Goal: Task Accomplishment & Management: Manage account settings

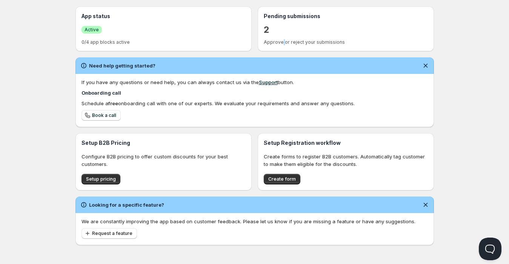
click at [282, 40] on p "Approve or reject your submissions" at bounding box center [346, 42] width 164 height 6
click at [268, 28] on p "2" at bounding box center [267, 30] width 6 height 12
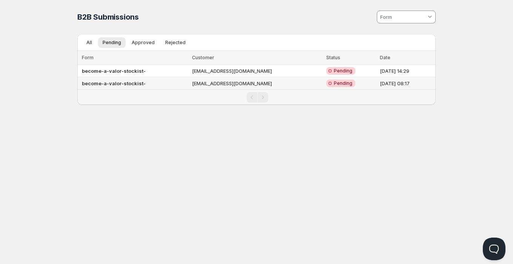
click at [128, 83] on b "become-a-valor-stockist-" at bounding box center [114, 83] width 64 height 6
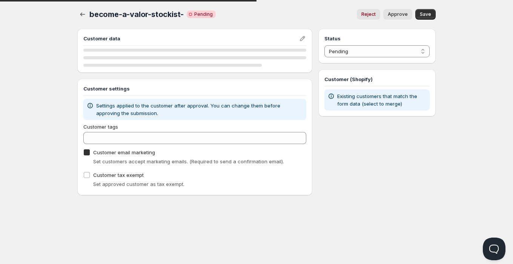
checkbox input "true"
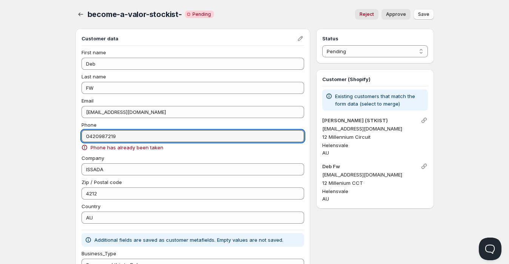
drag, startPoint x: 140, startPoint y: 137, endPoint x: 70, endPoint y: 140, distance: 69.8
click at [70, 140] on div "become-a-valor-stockist-. This page is ready become-a-valor-stockist- Critical …" at bounding box center [254, 205] width 377 height 410
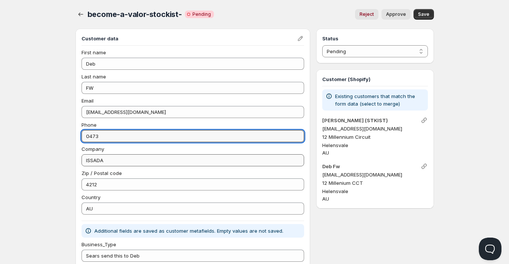
type input "0473982801"
click at [472, 75] on div "Home Pricing Price lists Checkout Forms Submissions Settings Features Plans bec…" at bounding box center [254, 210] width 509 height 420
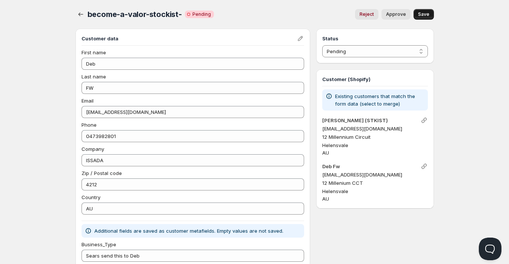
click at [423, 14] on span "Save" at bounding box center [423, 14] width 11 height 6
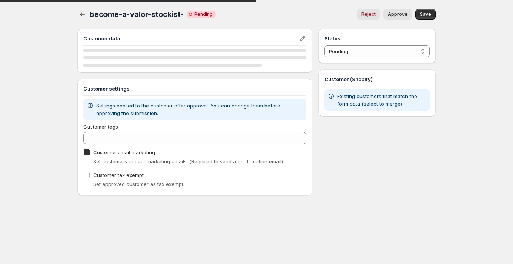
checkbox input "true"
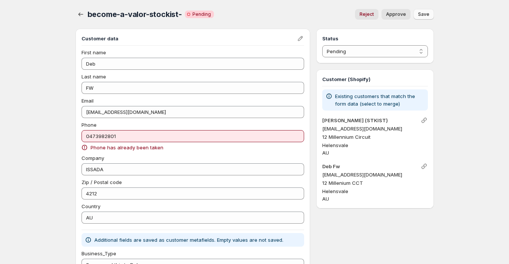
click at [421, 13] on span "Save" at bounding box center [423, 14] width 11 height 6
click at [78, 15] on icon "button" at bounding box center [81, 15] width 8 height 8
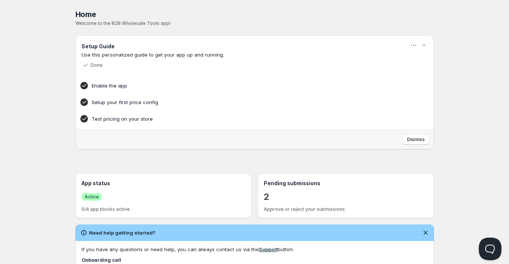
click at [267, 196] on p "2" at bounding box center [267, 197] width 6 height 12
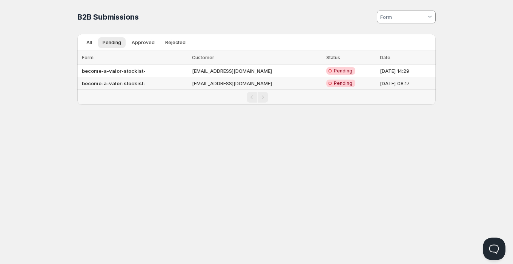
click at [111, 82] on b "become-a-valor-stockist-" at bounding box center [114, 83] width 64 height 6
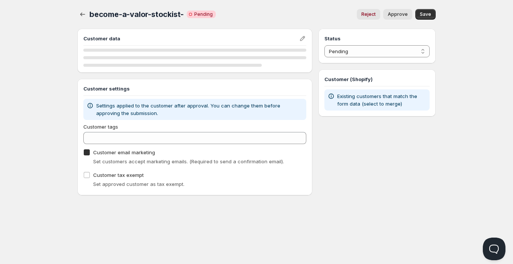
checkbox input "true"
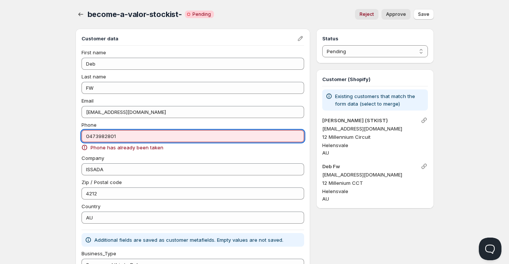
click at [210, 137] on input "0473982801" at bounding box center [192, 136] width 223 height 12
click at [423, 13] on span "Save" at bounding box center [423, 14] width 11 height 6
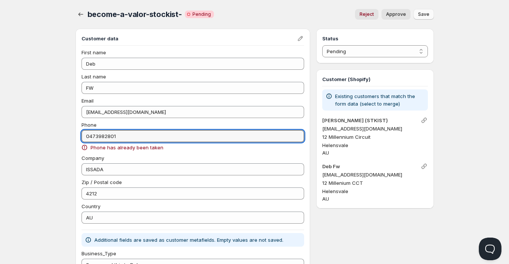
drag, startPoint x: 157, startPoint y: 135, endPoint x: 11, endPoint y: 130, distance: 146.1
click at [11, 130] on div "Home Pricing Price lists Checkout Forms Submissions Settings Features Plans bec…" at bounding box center [254, 214] width 509 height 429
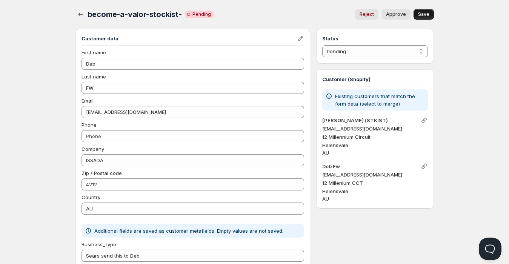
click at [424, 12] on span "Save" at bounding box center [423, 14] width 11 height 6
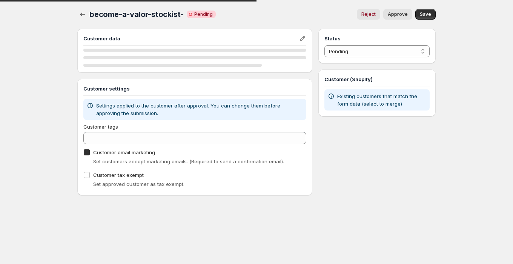
checkbox input "true"
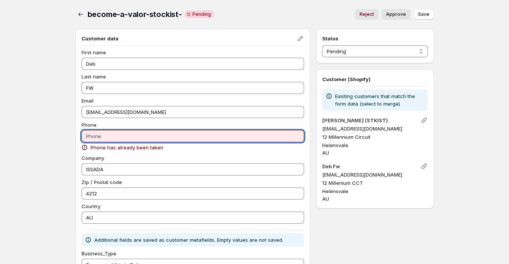
click at [121, 136] on input "Phone" at bounding box center [192, 136] width 223 height 12
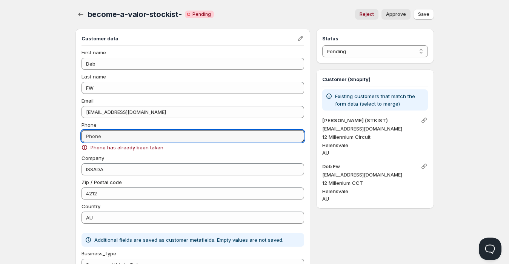
type input "0473982801"
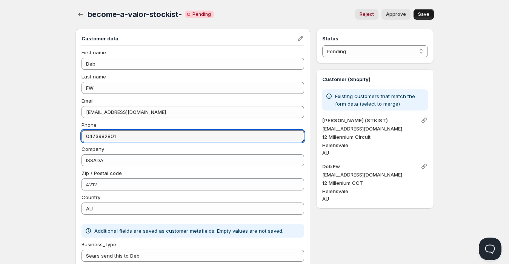
click at [426, 13] on span "Save" at bounding box center [423, 14] width 11 height 6
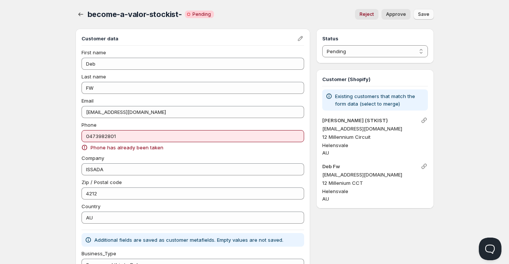
click at [234, 247] on div "Additional fields are saved as customer metafields. Empty values are not saved.…" at bounding box center [192, 250] width 223 height 41
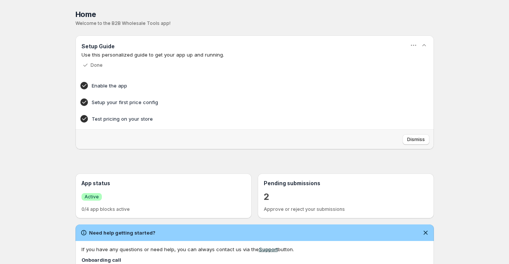
click at [267, 197] on p "2" at bounding box center [267, 197] width 6 height 12
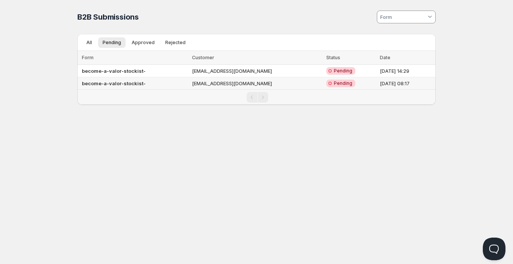
click at [111, 82] on b "become-a-valor-stockist-" at bounding box center [114, 83] width 64 height 6
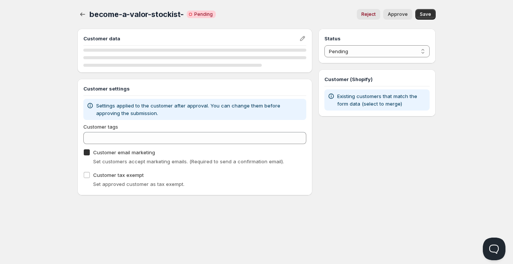
checkbox input "true"
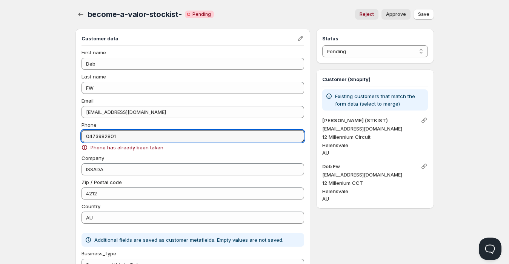
drag, startPoint x: 138, startPoint y: 139, endPoint x: 103, endPoint y: 143, distance: 35.3
click at [103, 143] on div "Phone 0473982801 Phone has already been taken" at bounding box center [192, 136] width 223 height 30
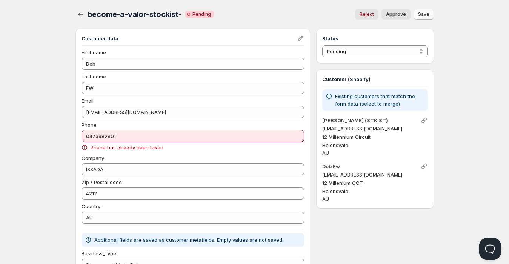
click at [422, 14] on span "Save" at bounding box center [423, 14] width 11 height 6
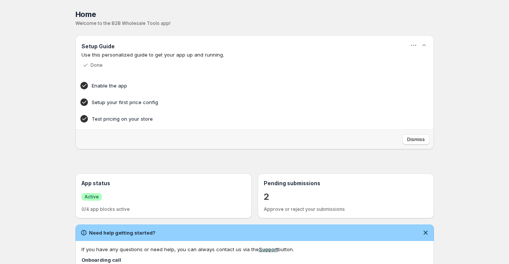
click at [264, 198] on p "2" at bounding box center [267, 197] width 6 height 12
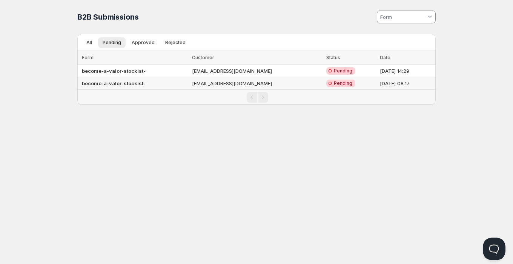
click at [208, 80] on td "[EMAIL_ADDRESS][DOMAIN_NAME]" at bounding box center [257, 83] width 134 height 12
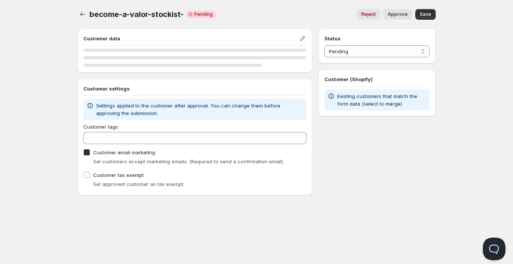
checkbox input "true"
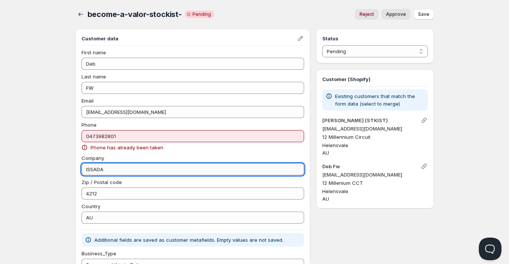
click at [193, 167] on input "ISSADA" at bounding box center [192, 169] width 223 height 12
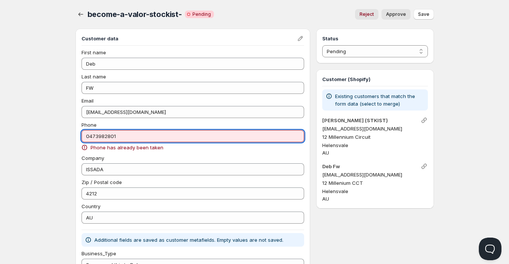
click at [189, 135] on input "0473982801" at bounding box center [192, 136] width 223 height 12
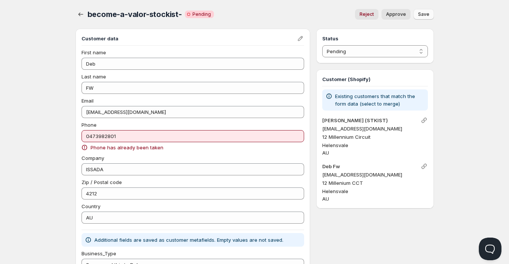
click at [423, 14] on span "Save" at bounding box center [423, 14] width 11 height 6
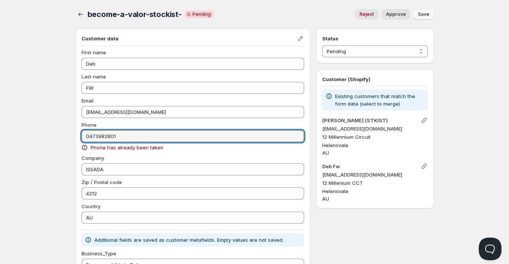
drag, startPoint x: 193, startPoint y: 137, endPoint x: 64, endPoint y: 140, distance: 128.7
click at [64, 140] on div "Home Pricing Price lists Checkout Forms Submissions Settings Features Plans bec…" at bounding box center [254, 214] width 509 height 429
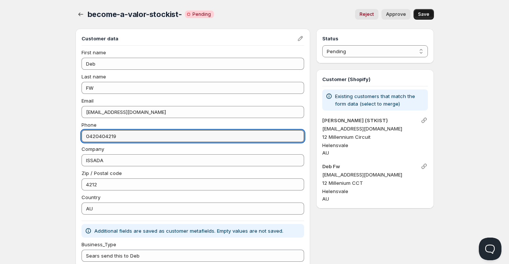
type input "0420404219"
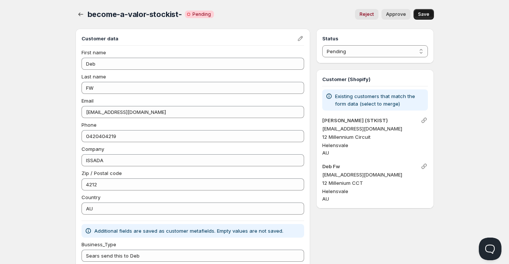
click at [423, 16] on span "Save" at bounding box center [423, 14] width 11 height 6
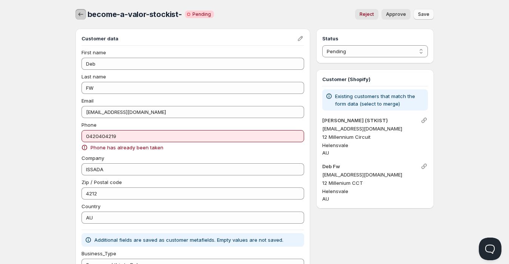
click at [80, 13] on icon "button" at bounding box center [81, 15] width 8 height 8
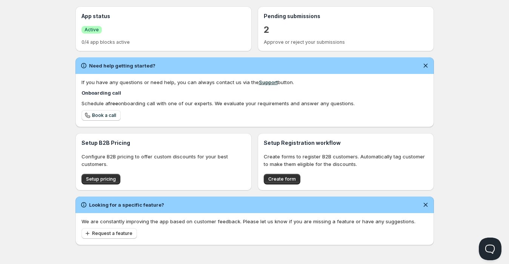
click at [267, 29] on p "2" at bounding box center [267, 30] width 6 height 12
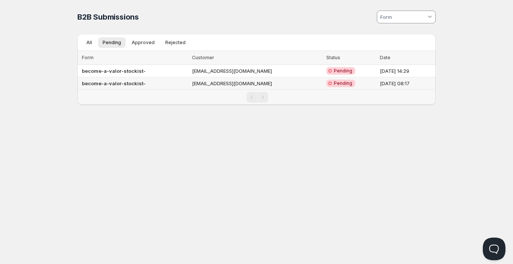
click at [206, 83] on td "[EMAIL_ADDRESS][DOMAIN_NAME]" at bounding box center [257, 83] width 134 height 12
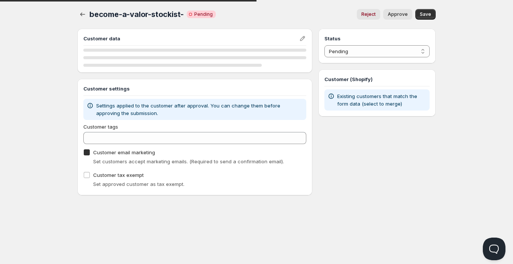
checkbox input "true"
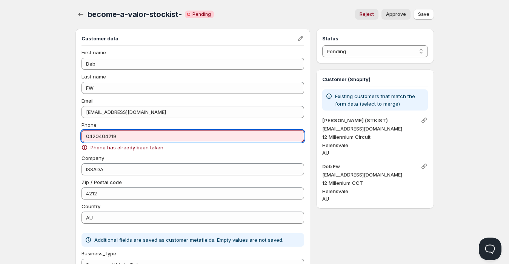
click at [174, 137] on input "0420404219" at bounding box center [192, 136] width 223 height 12
click at [98, 137] on input "0420404219" at bounding box center [192, 136] width 223 height 12
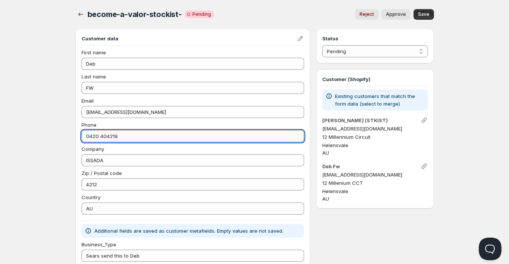
click at [110, 133] on input "0420 404219" at bounding box center [192, 136] width 223 height 12
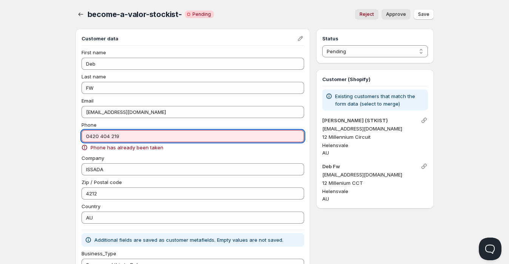
click at [86, 137] on input "0420 404 219" at bounding box center [192, 136] width 223 height 12
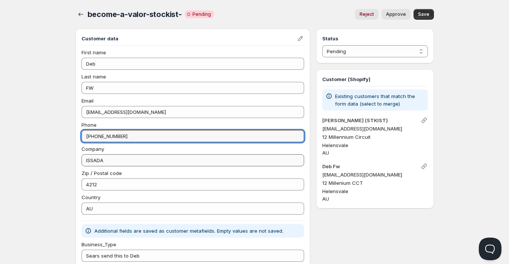
type input "+61 420 404 219"
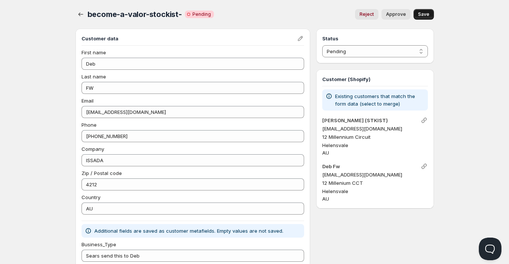
click at [424, 13] on span "Save" at bounding box center [423, 14] width 11 height 6
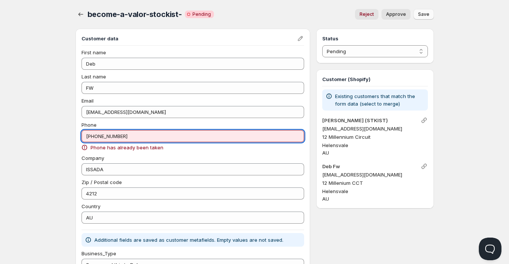
click at [263, 141] on input "+61 420 404 219" at bounding box center [192, 136] width 223 height 12
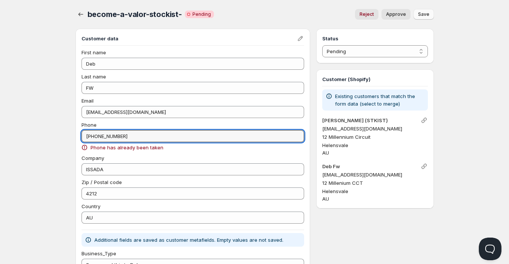
drag, startPoint x: 263, startPoint y: 140, endPoint x: 1, endPoint y: 141, distance: 261.8
click at [1, 141] on div "Home Pricing Price lists Checkout Forms Submissions Settings Features Plans bec…" at bounding box center [254, 214] width 509 height 429
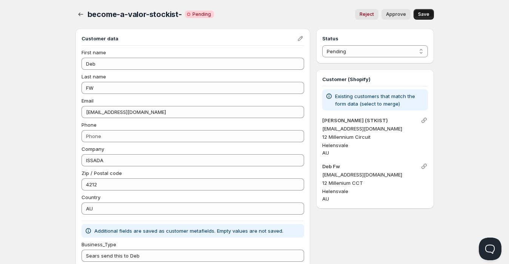
type input "+61 420 404 219"
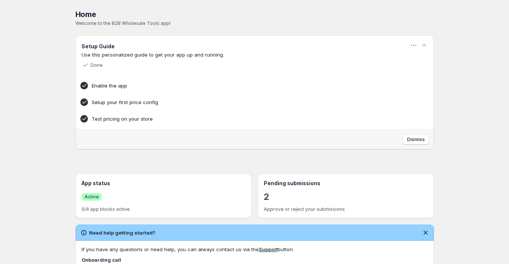
click at [264, 195] on p "2" at bounding box center [267, 197] width 6 height 12
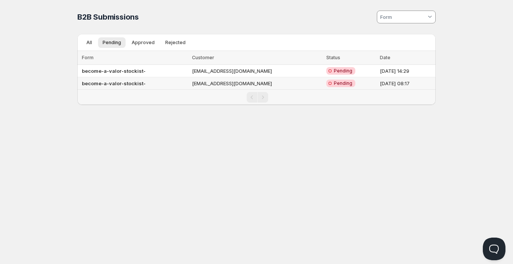
click at [214, 82] on td "[EMAIL_ADDRESS][DOMAIN_NAME]" at bounding box center [257, 83] width 134 height 12
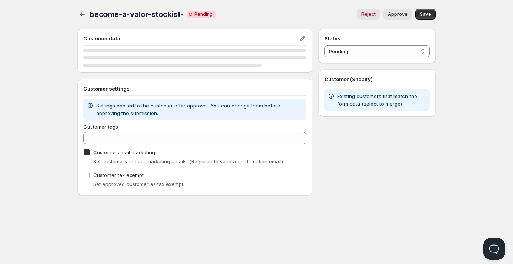
checkbox input "true"
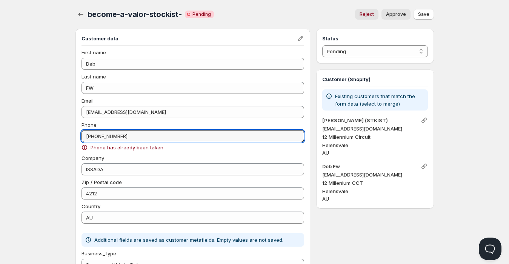
drag, startPoint x: 181, startPoint y: 133, endPoint x: 48, endPoint y: 132, distance: 132.4
click at [48, 132] on div "Home Pricing Price lists Checkout Forms Submissions Settings Features Plans bec…" at bounding box center [254, 214] width 509 height 429
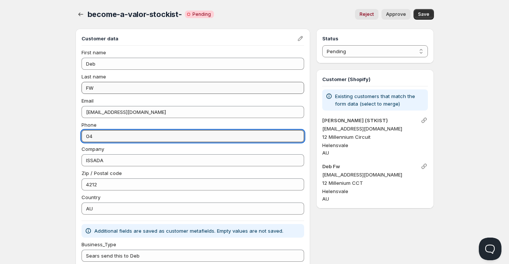
type input "04"
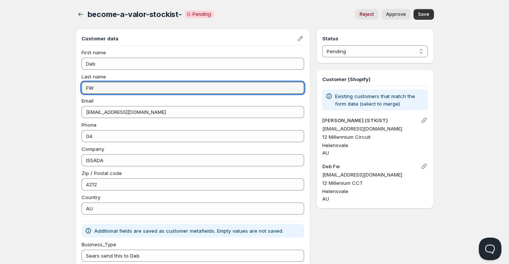
drag, startPoint x: 111, startPoint y: 89, endPoint x: 67, endPoint y: 89, distance: 44.5
click at [67, 89] on div "become-a-valor-stockist-. This page is ready become-a-valor-stockist- Critical …" at bounding box center [254, 200] width 377 height 401
type input "Wood"
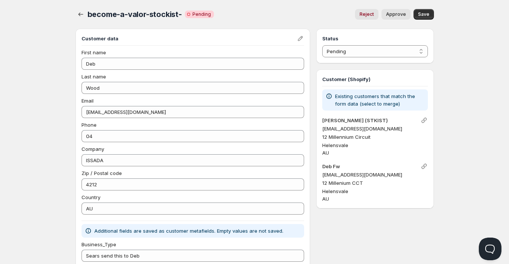
click at [62, 94] on div "Home Pricing Price lists Checkout Forms Submissions Settings Features Plans bec…" at bounding box center [254, 210] width 509 height 420
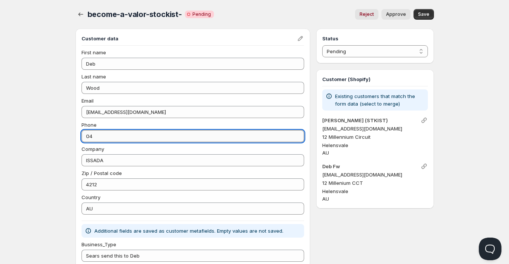
click at [123, 138] on input "04" at bounding box center [192, 136] width 223 height 12
click at [372, 250] on div "Status Pending Approved Rejected Ignored Spam Pending Customer (Shopify) Existi…" at bounding box center [374, 215] width 117 height 372
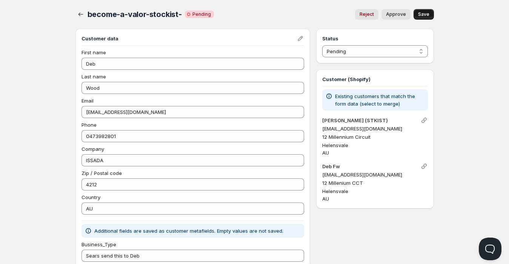
click at [423, 14] on span "Save" at bounding box center [423, 14] width 11 height 6
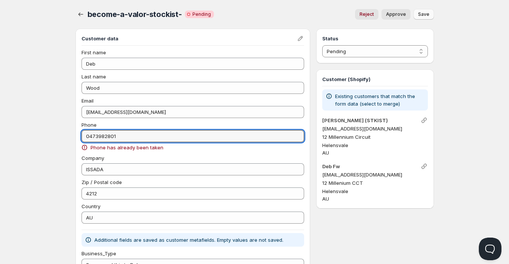
drag, startPoint x: 134, startPoint y: 135, endPoint x: 68, endPoint y: 138, distance: 66.8
click at [68, 138] on div "become-a-valor-stockist-. This page is ready become-a-valor-stockist- Critical …" at bounding box center [254, 205] width 377 height 410
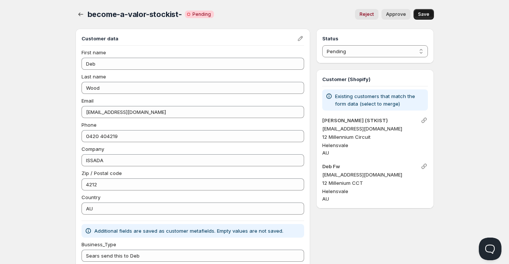
click at [424, 14] on span "Save" at bounding box center [423, 14] width 11 height 6
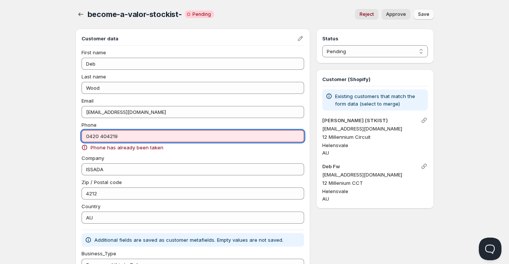
click at [102, 140] on input "0420 404219" at bounding box center [192, 136] width 223 height 12
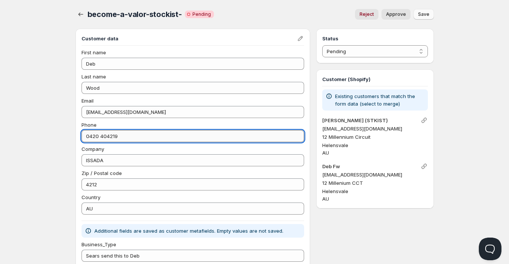
click at [99, 138] on input "0420 404219" at bounding box center [192, 136] width 223 height 12
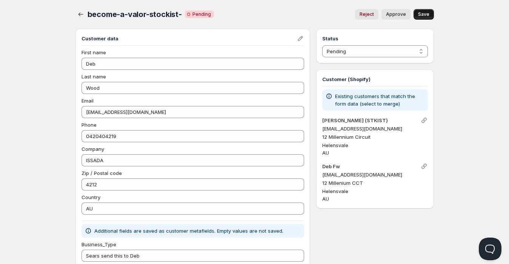
click at [422, 13] on span "Save" at bounding box center [423, 14] width 11 height 6
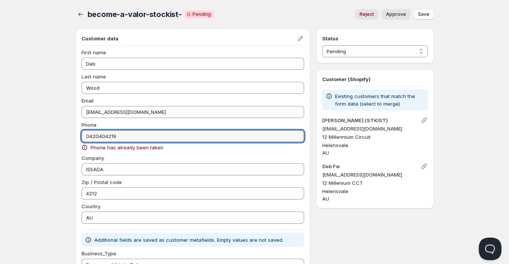
drag, startPoint x: 155, startPoint y: 135, endPoint x: 64, endPoint y: 134, distance: 91.3
click at [64, 134] on div "Home Pricing Price lists Checkout Forms Submissions Settings Features Plans bec…" at bounding box center [254, 214] width 509 height 429
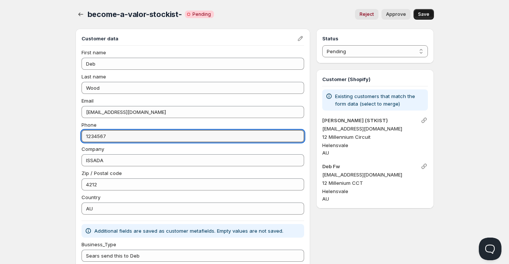
type input "1234567"
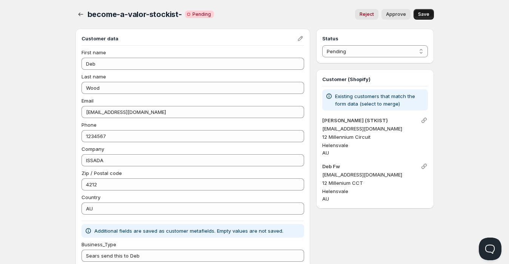
click at [424, 8] on div "become-a-valor-stockist-. This page is ready become-a-valor-stockist- Critical …" at bounding box center [254, 14] width 358 height 29
click at [423, 12] on span "Save" at bounding box center [423, 14] width 11 height 6
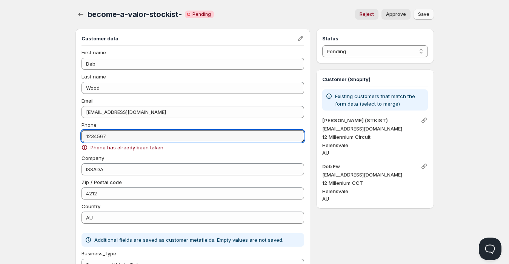
drag, startPoint x: 146, startPoint y: 139, endPoint x: -31, endPoint y: 147, distance: 177.5
click at [0, 147] on html "Home Pricing Price lists Checkout Forms Submissions Settings Features Plans bec…" at bounding box center [254, 214] width 509 height 429
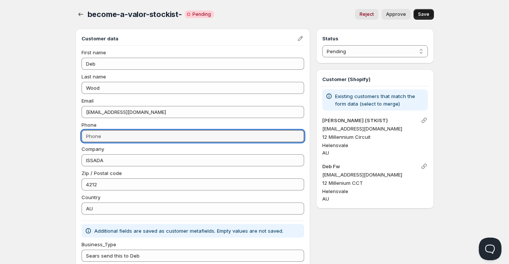
click at [421, 14] on span "Save" at bounding box center [423, 14] width 11 height 6
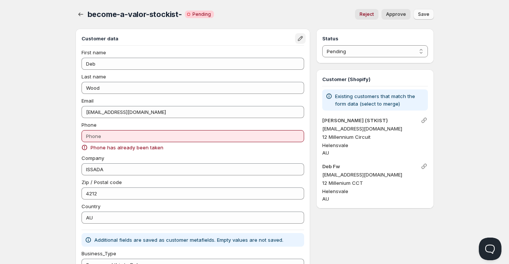
click at [303, 39] on icon "Edit" at bounding box center [301, 39] width 8 height 8
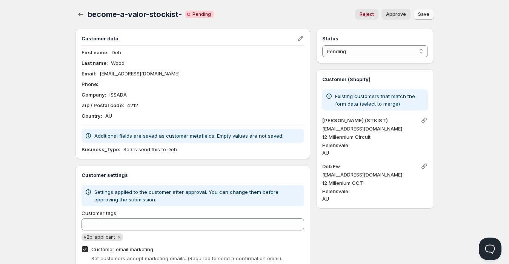
scroll to position [47, 0]
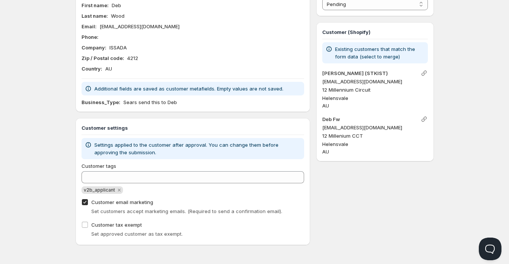
click at [172, 105] on p "Sears send this to Deb" at bounding box center [150, 102] width 54 height 8
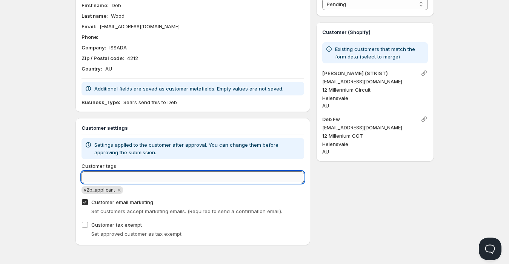
click at [189, 173] on input "Customer tags" at bounding box center [192, 177] width 223 height 12
type input "v2"
click at [194, 176] on input "Customer tags" at bounding box center [192, 177] width 223 height 12
type input "v2b"
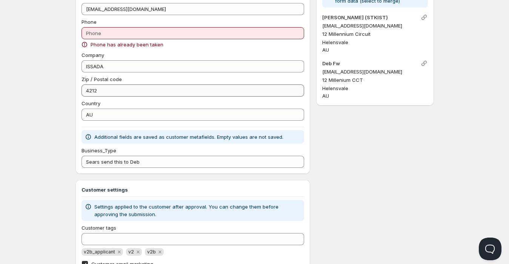
scroll to position [164, 0]
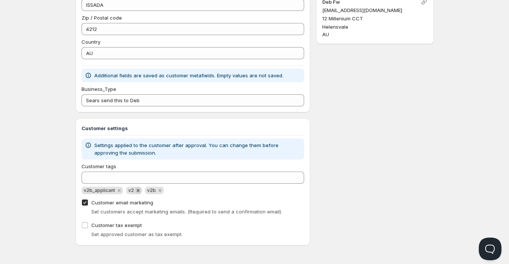
click at [137, 190] on icon "Remove v2" at bounding box center [138, 190] width 3 height 3
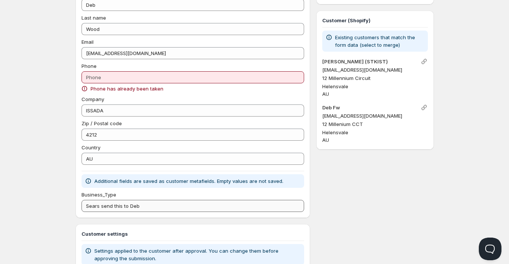
scroll to position [53, 0]
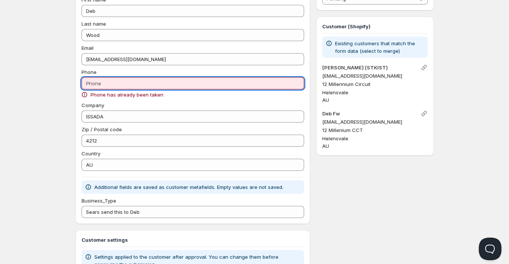
click at [202, 85] on input "Phone" at bounding box center [192, 83] width 223 height 12
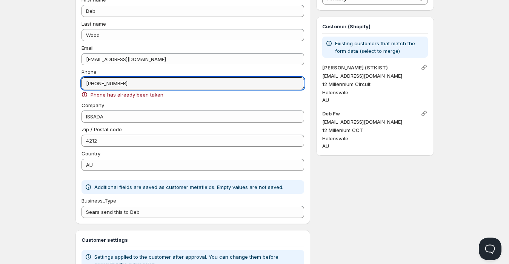
drag, startPoint x: 95, startPoint y: 84, endPoint x: 55, endPoint y: 91, distance: 40.9
click at [55, 91] on div "Home Pricing Price lists Checkout Forms Submissions Settings Features Plans bec…" at bounding box center [254, 161] width 509 height 429
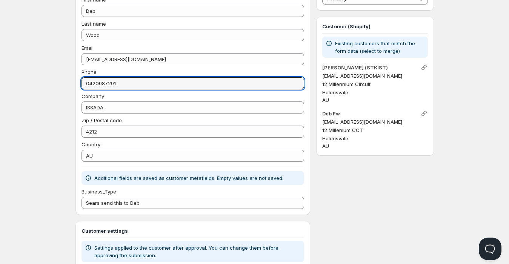
type input "0420987291"
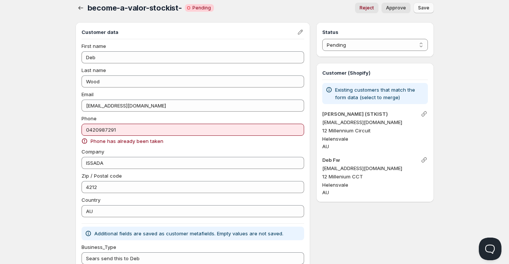
scroll to position [0, 0]
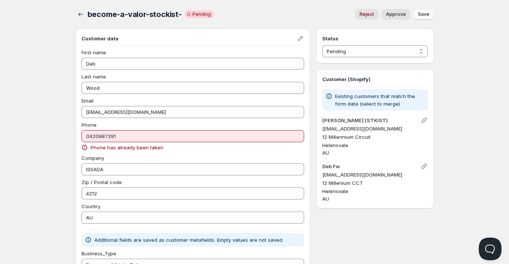
click at [397, 13] on span "Approve" at bounding box center [396, 14] width 20 height 6
select select "1"
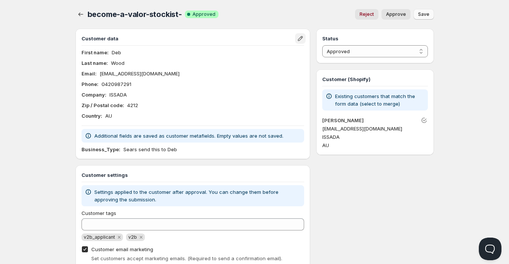
click at [297, 38] on icon "Edit" at bounding box center [301, 39] width 8 height 8
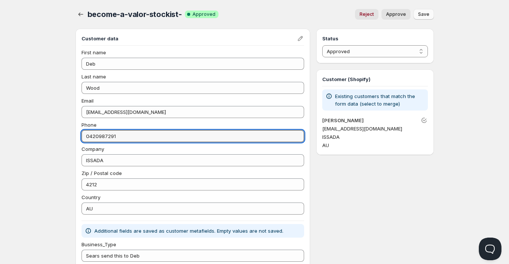
drag, startPoint x: 137, startPoint y: 137, endPoint x: 109, endPoint y: 143, distance: 28.2
click at [109, 143] on div "First name Deb Last name Wood Email debfw@me.com Phone 0420987291 Company ISSAD…" at bounding box center [192, 132] width 223 height 166
type input "0420987219"
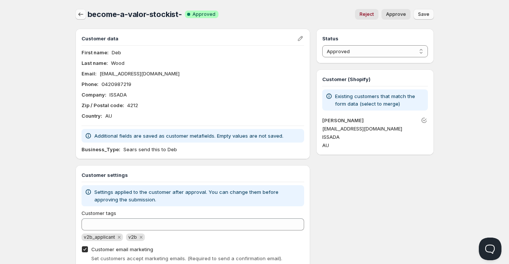
click at [80, 12] on icon "button" at bounding box center [81, 15] width 8 height 8
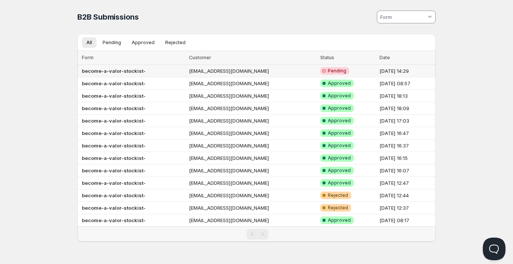
click at [328, 69] on span "Pending" at bounding box center [337, 71] width 18 height 6
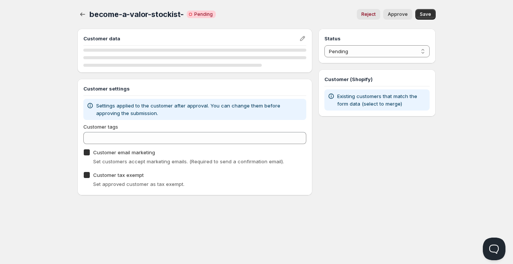
checkbox input "true"
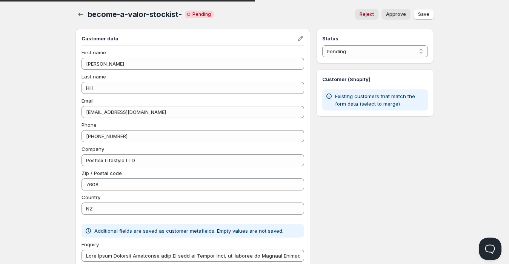
type input "Dear Valor Organics Australia team,My name is Joseph Hill, co-founder of Posfle…"
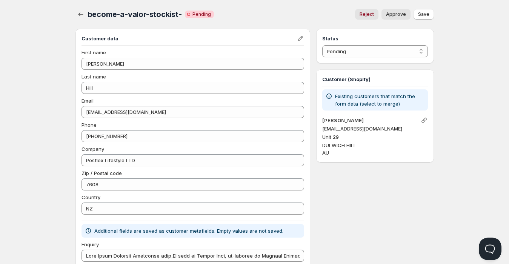
click at [400, 16] on span "Approve" at bounding box center [396, 14] width 20 height 6
select select "1"
type input "Dear Valor Organics Australia team,My name is Joseph Hill, co-founder of Posfle…"
select select "0"
click at [344, 194] on div "Status Pending Approved Rejected Ignored Spam Pending Customer (Shopify) Existi…" at bounding box center [374, 227] width 117 height 397
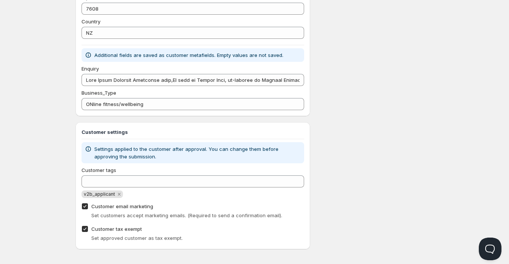
scroll to position [180, 0]
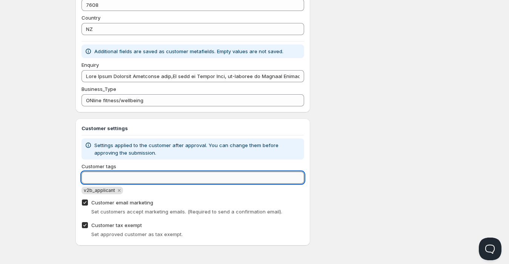
click at [257, 178] on input "Customer tags" at bounding box center [192, 178] width 223 height 12
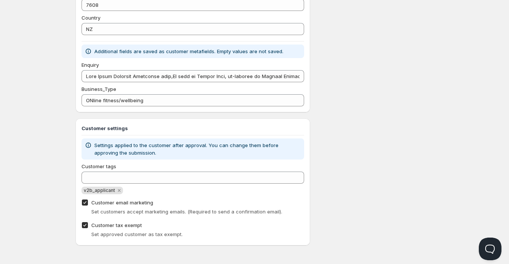
click at [386, 168] on div "Status Pending Approved Rejected Ignored Spam Pending Customer (Shopify) Existi…" at bounding box center [374, 47] width 117 height 397
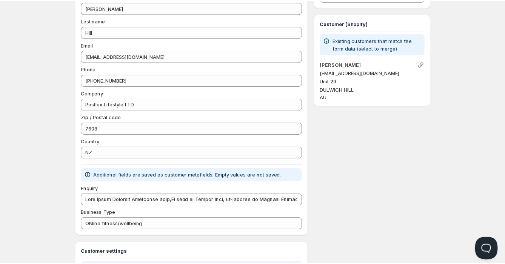
scroll to position [0, 0]
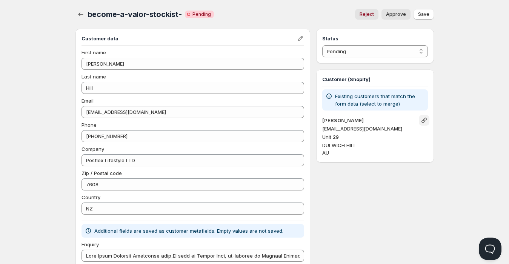
click at [424, 121] on icon "Link" at bounding box center [423, 120] width 5 height 5
type input "Dear Valor Organics Australia team,My name is Joseph Hill, co-founder of Posfle…"
click at [334, 120] on link "Josephine North" at bounding box center [343, 120] width 42 height 6
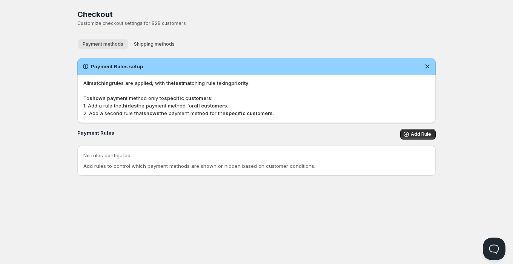
click at [106, 42] on span "Payment methods" at bounding box center [103, 44] width 41 height 6
click at [106, 43] on span "Payment methods" at bounding box center [103, 44] width 41 height 6
click at [151, 43] on span "Shipping methods" at bounding box center [154, 44] width 41 height 6
click at [112, 45] on span "Payment methods" at bounding box center [103, 44] width 41 height 6
click at [418, 135] on span "Add Rule" at bounding box center [421, 134] width 20 height 6
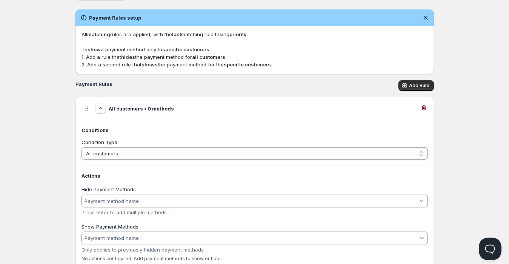
scroll to position [56, 0]
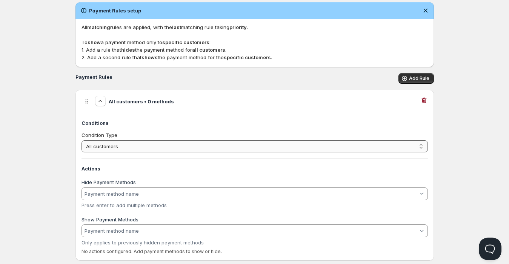
click at [343, 146] on select "All customers Customer has tags Cart total" at bounding box center [254, 146] width 346 height 12
select select "1"
click at [81, 140] on select "All customers Customer has tags Cart total" at bounding box center [254, 146] width 346 height 12
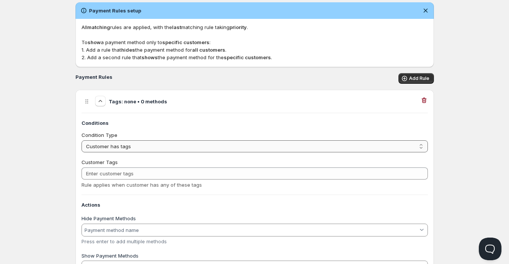
scroll to position [107, 0]
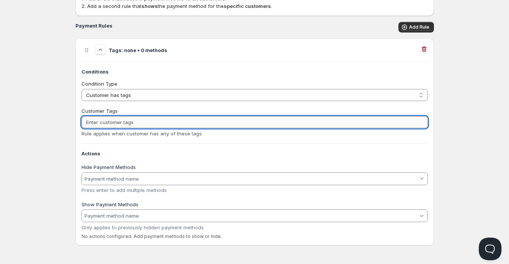
click at [180, 123] on input "Customer Tags" at bounding box center [254, 122] width 346 height 12
type input "v2b"
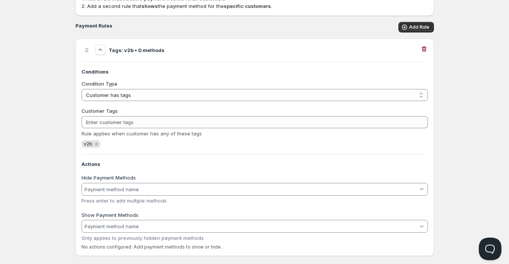
click at [46, 141] on div "Home Pricing Price lists Checkout Forms Submissions Settings Features Plans Che…" at bounding box center [254, 84] width 509 height 382
click at [150, 189] on input "Hide Payment Methods" at bounding box center [250, 189] width 335 height 12
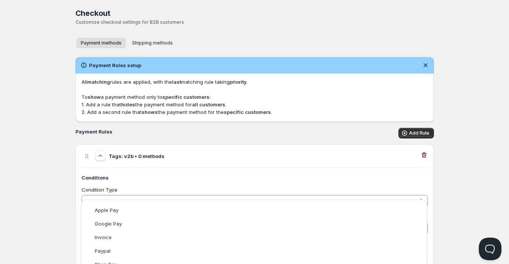
scroll to position [118, 0]
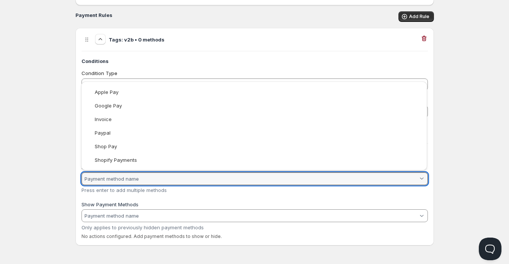
click at [467, 177] on html "Home Pricing Price lists Checkout Forms Submissions Settings Features Plans Che…" at bounding box center [254, 73] width 509 height 382
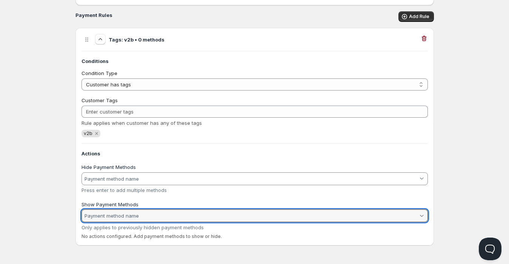
click at [367, 217] on input "Show Payment Methods" at bounding box center [250, 216] width 335 height 12
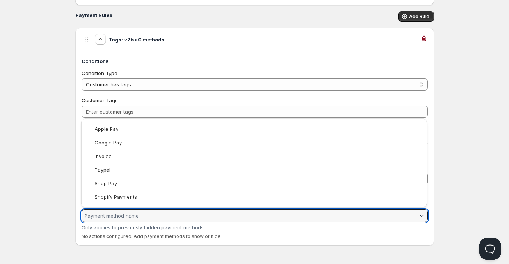
click at [424, 214] on div at bounding box center [422, 216] width 8 height 8
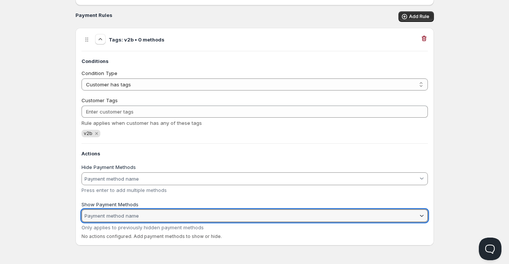
click at [424, 214] on div at bounding box center [422, 216] width 8 height 8
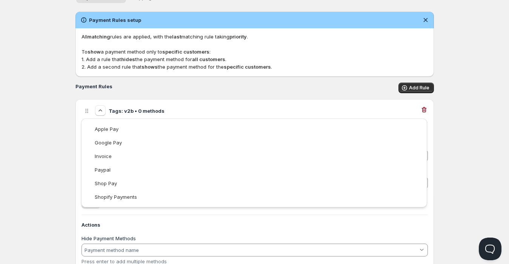
scroll to position [6, 0]
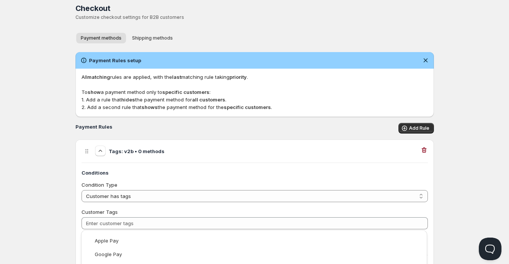
click at [423, 149] on html "Home Pricing Price lists Checkout Forms Submissions Settings Features Plans Che…" at bounding box center [254, 185] width 509 height 382
click at [423, 149] on icon "button" at bounding box center [424, 150] width 8 height 8
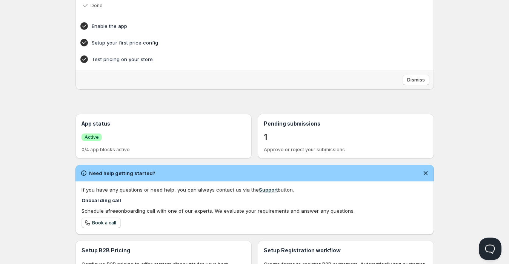
scroll to position [55, 0]
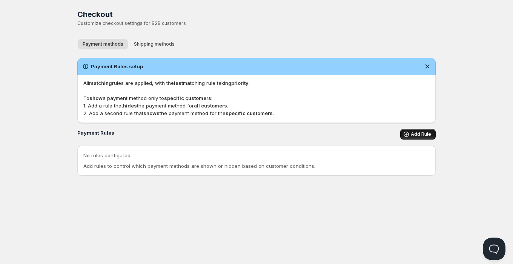
click at [422, 134] on span "Add Rule" at bounding box center [421, 134] width 20 height 6
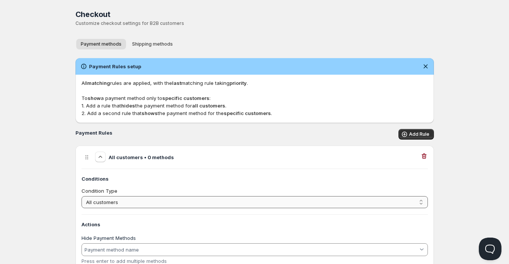
click at [130, 200] on select "All customers Customer has tags Cart total" at bounding box center [254, 202] width 346 height 12
select select "1"
click at [81, 196] on select "All customers Customer has tags Cart total" at bounding box center [254, 202] width 346 height 12
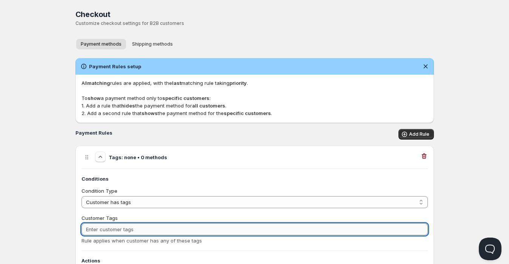
click at [123, 229] on input "Customer Tags" at bounding box center [254, 229] width 346 height 12
type input "v2b"
type input "V2B"
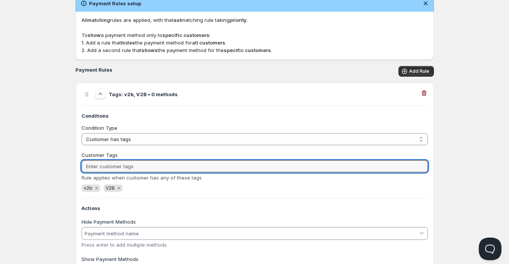
scroll to position [112, 0]
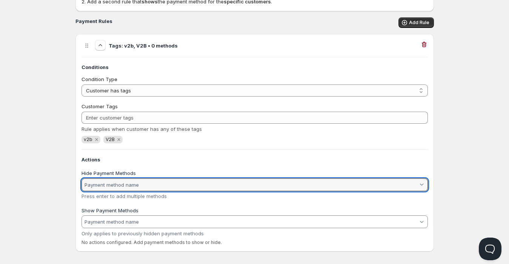
click at [154, 184] on input "Hide Payment Methods" at bounding box center [250, 185] width 335 height 12
type input "afterpay"
type vaadin-combo-box "afterpay"
type input "afterpay"
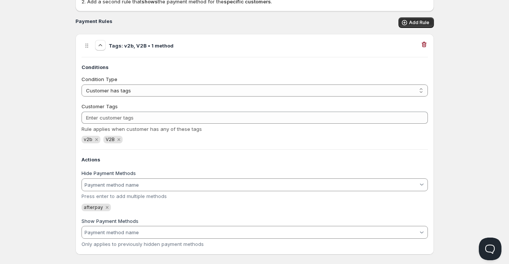
scroll to position [110, 0]
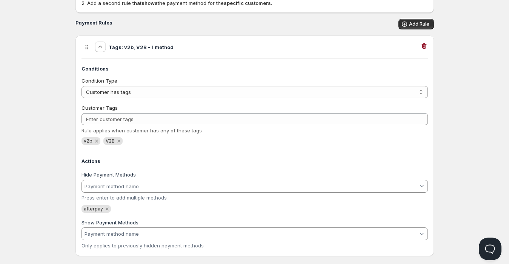
click at [159, 204] on div "Actions Hide Payment Methods Press enter to add multiple methods afterpay Show …" at bounding box center [254, 203] width 346 height 93
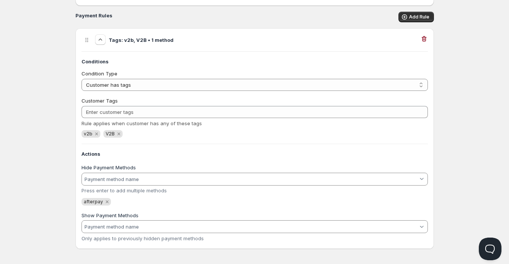
scroll to position [121, 0]
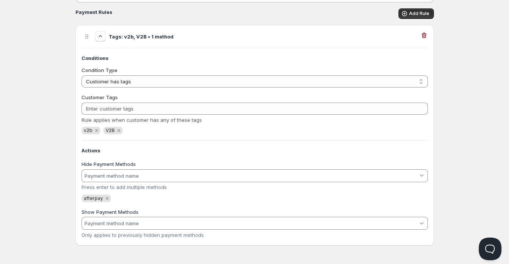
click at [167, 177] on input "Hide Payment Methods" at bounding box center [250, 176] width 335 height 12
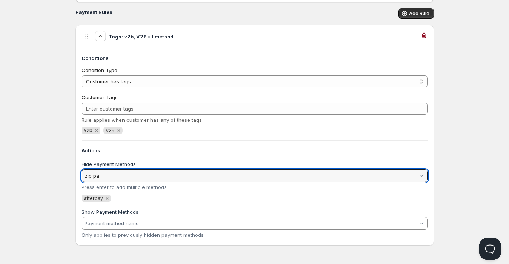
type input "zip pay"
type vaadin-combo-box "zip pay"
type input "[PERSON_NAME]"
type vaadin-combo-box "[PERSON_NAME]"
type input "[PERSON_NAME]"
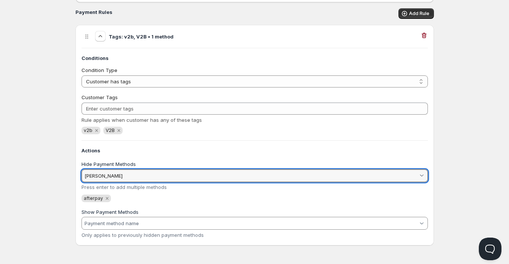
type vaadin-combo-box "[PERSON_NAME]"
type input "zip"
type vaadin-combo-box "zip"
type input "zip pay"
type vaadin-combo-box "zip pay"
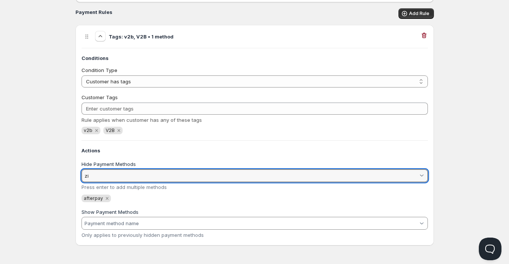
type input "z"
type input "amex"
type vaadin-combo-box "amex"
type input "a"
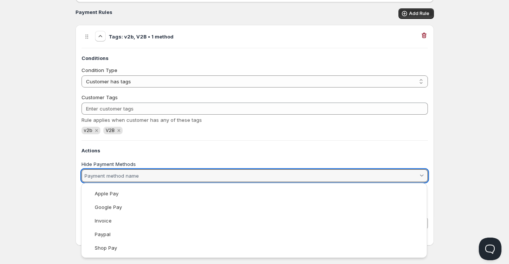
click at [447, 121] on html "Home Pricing Price lists Checkout Forms Submissions Settings Features Plans Che…" at bounding box center [254, 71] width 509 height 385
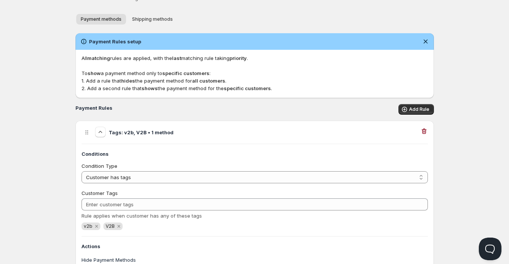
scroll to position [9, 0]
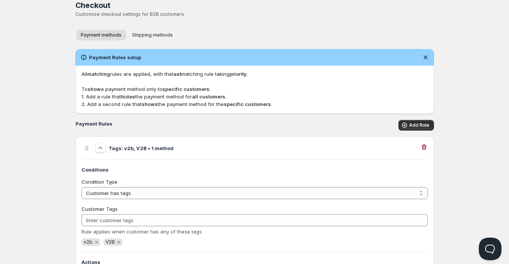
scroll to position [0, 0]
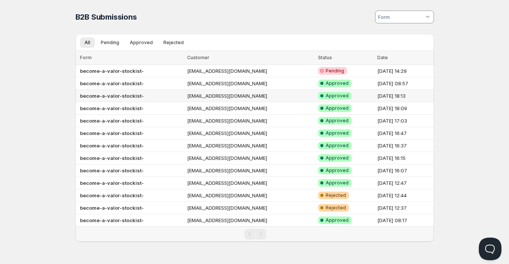
scroll to position [0, 0]
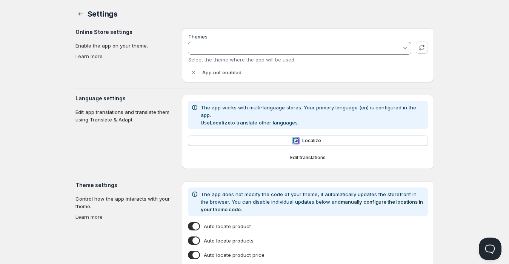
type input "Showcase"
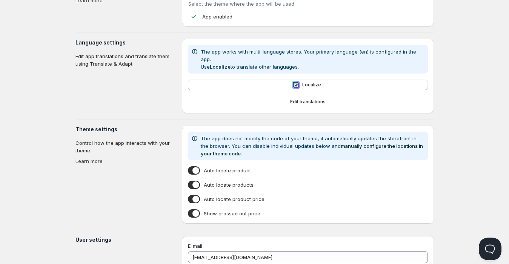
scroll to position [96, 0]
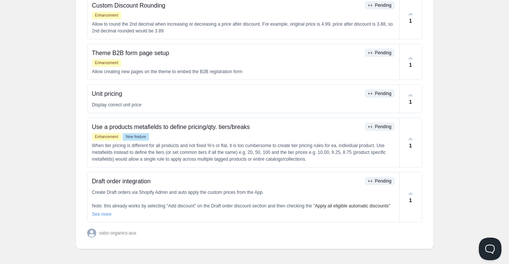
scroll to position [338, 0]
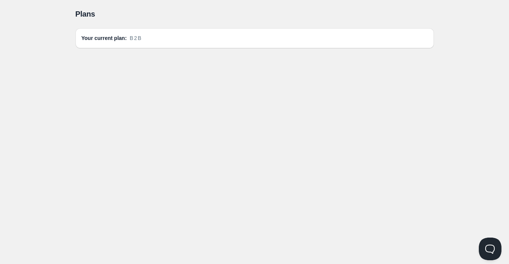
scroll to position [0, 0]
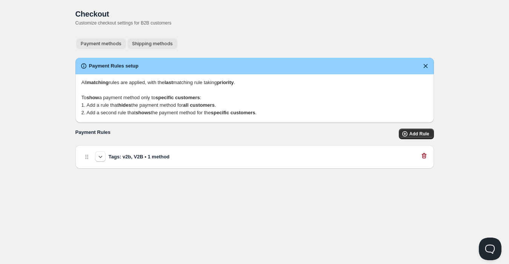
click at [151, 42] on span "Shipping methods" at bounding box center [152, 44] width 41 height 6
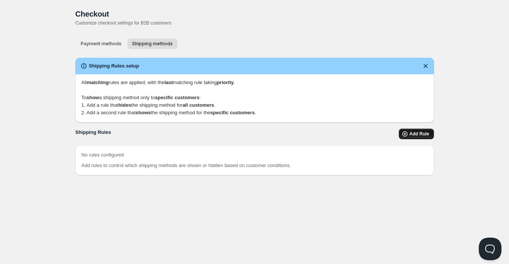
click at [421, 132] on span "Add Rule" at bounding box center [419, 134] width 20 height 6
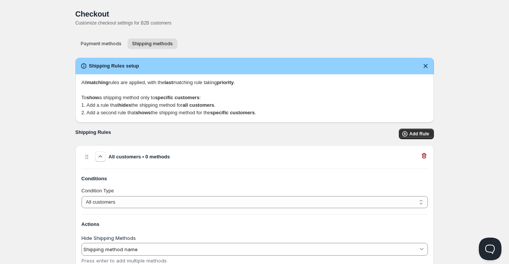
scroll to position [56, 0]
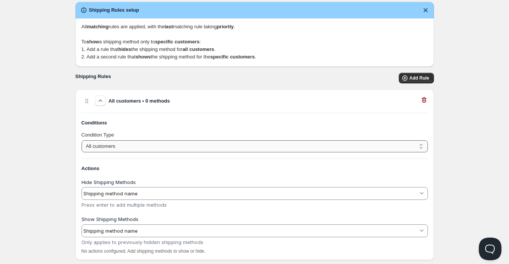
click at [313, 146] on select "All customers Customer has tags" at bounding box center [254, 146] width 346 height 12
select select "1"
click at [81, 140] on select "All customers Customer has tags" at bounding box center [254, 146] width 346 height 12
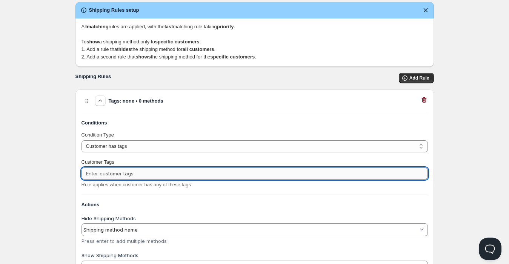
click at [153, 174] on input "Customer Tags" at bounding box center [254, 174] width 346 height 12
type input "v2b"
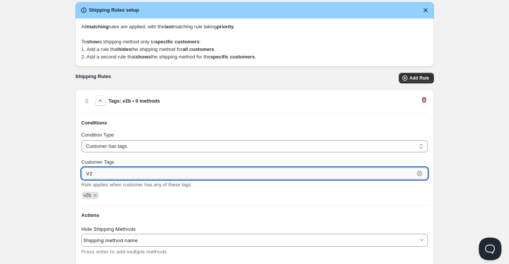
type input "V2B"
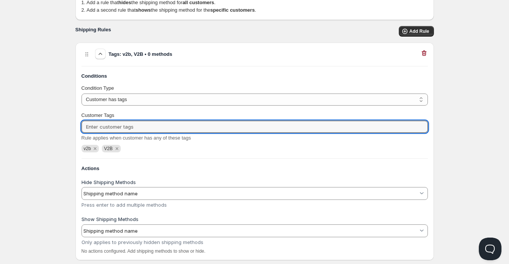
scroll to position [117, 0]
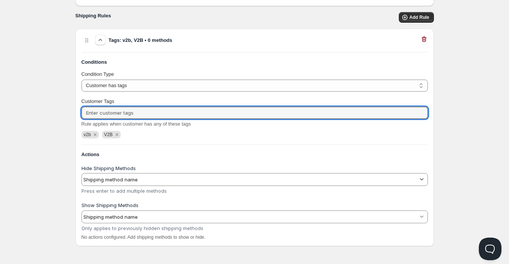
click at [421, 179] on div at bounding box center [422, 180] width 8 height 8
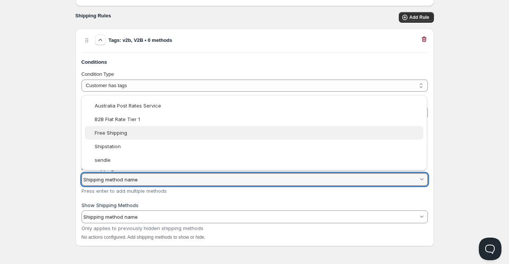
click at [338, 132] on div "Free Shipping" at bounding box center [258, 133] width 327 height 6
type vaadin-combo-box "Free Shipping"
type input "Free Shipping"
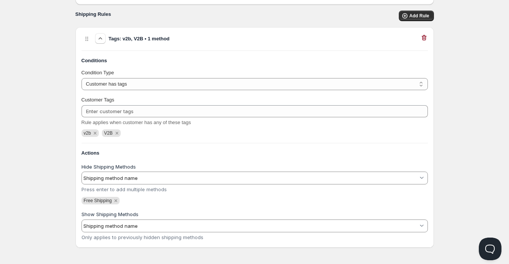
scroll to position [120, 0]
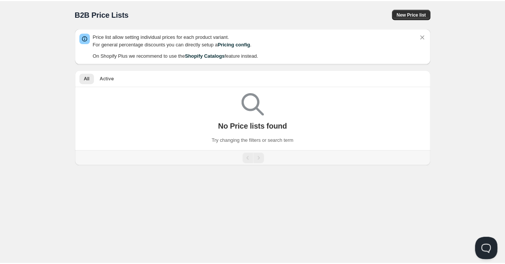
scroll to position [0, 0]
